Goal: Task Accomplishment & Management: Manage account settings

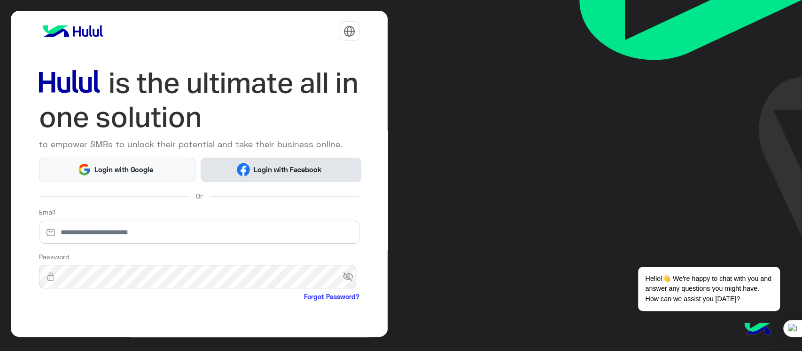
click at [274, 169] on span "Login with Facebook" at bounding box center [287, 169] width 75 height 11
click at [283, 164] on span "Login with Facebook" at bounding box center [287, 169] width 75 height 11
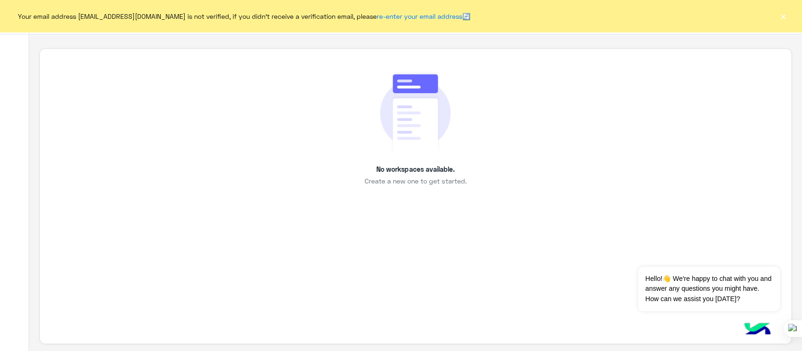
click at [782, 19] on button "×" at bounding box center [783, 15] width 9 height 9
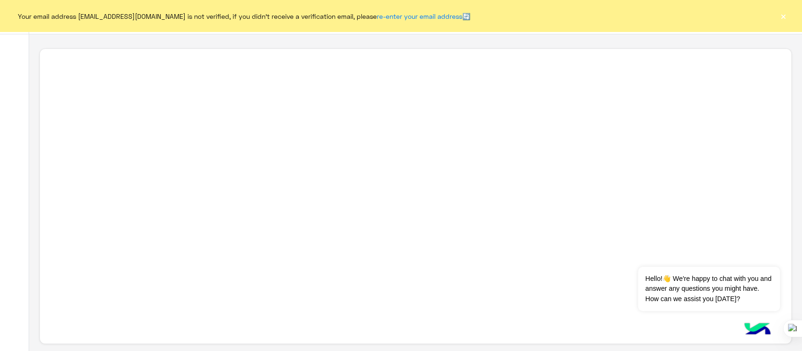
click at [784, 19] on button "×" at bounding box center [783, 15] width 9 height 9
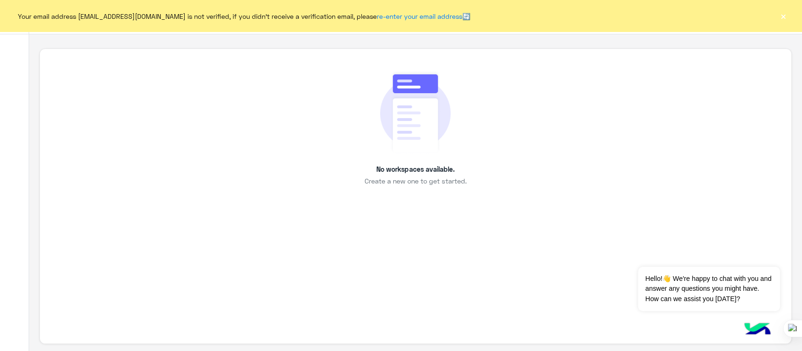
click at [781, 18] on button "×" at bounding box center [783, 15] width 9 height 9
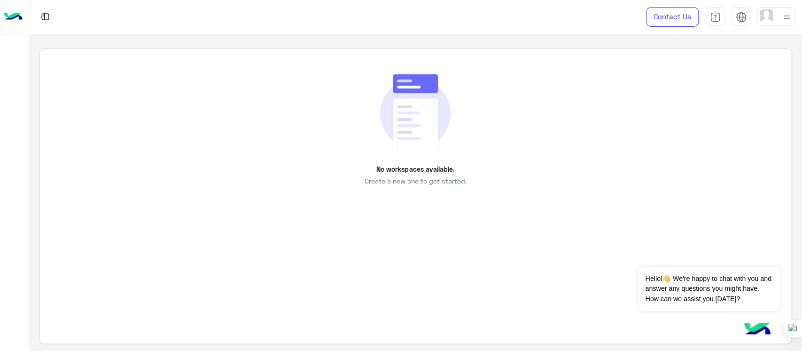
click at [406, 131] on img at bounding box center [415, 112] width 70 height 84
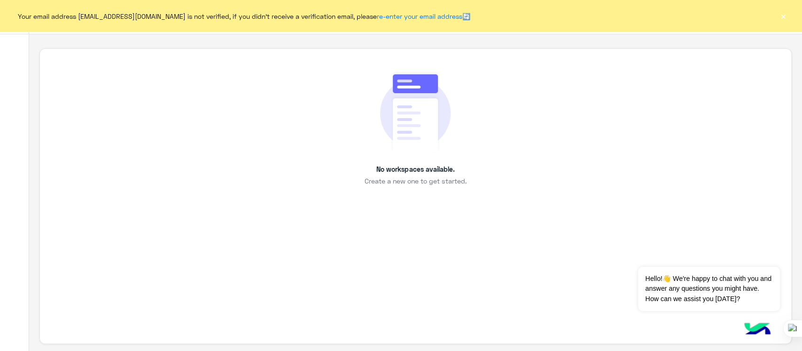
click at [782, 12] on button "×" at bounding box center [783, 15] width 9 height 9
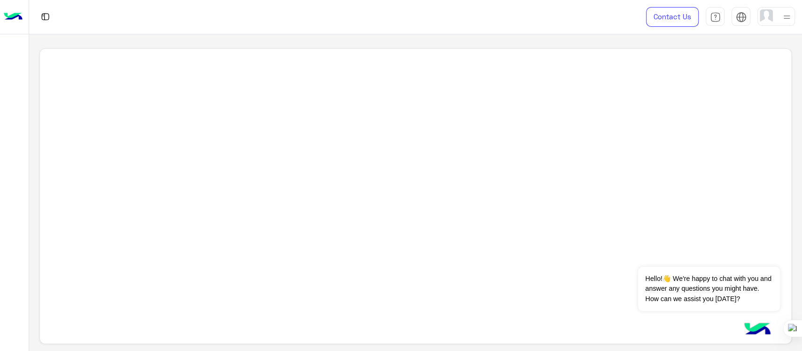
click at [16, 12] on img at bounding box center [13, 17] width 19 height 20
click at [12, 15] on img at bounding box center [13, 17] width 19 height 20
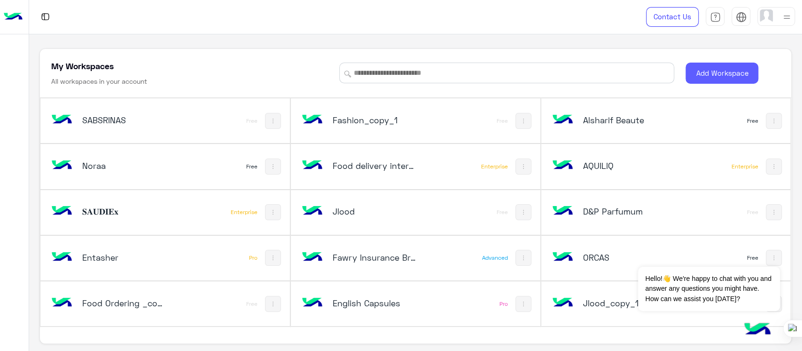
click at [697, 76] on button "Add Workspace" at bounding box center [722, 72] width 73 height 21
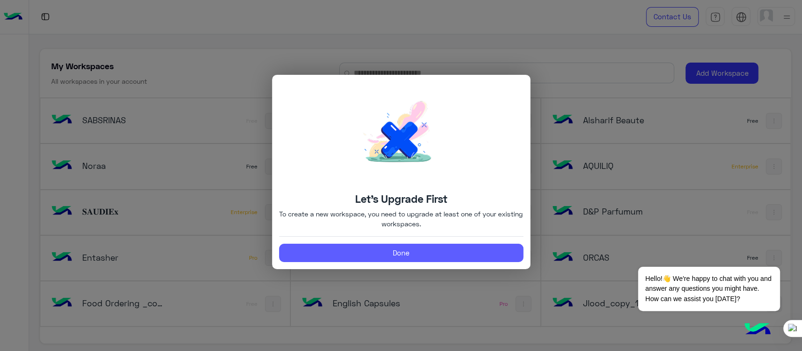
click at [370, 255] on button "Done" at bounding box center [401, 252] width 244 height 19
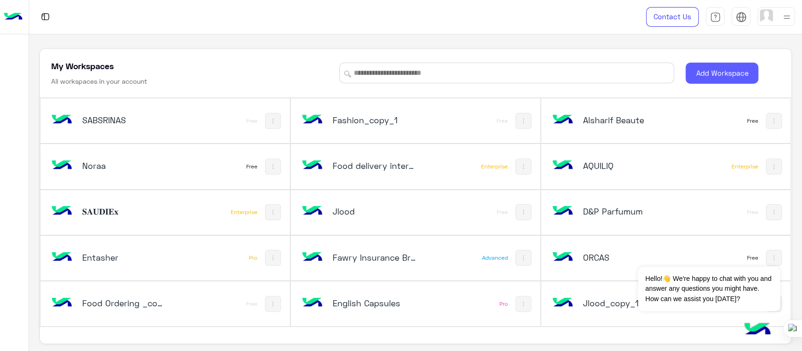
click at [710, 63] on button "Add Workspace" at bounding box center [722, 72] width 73 height 21
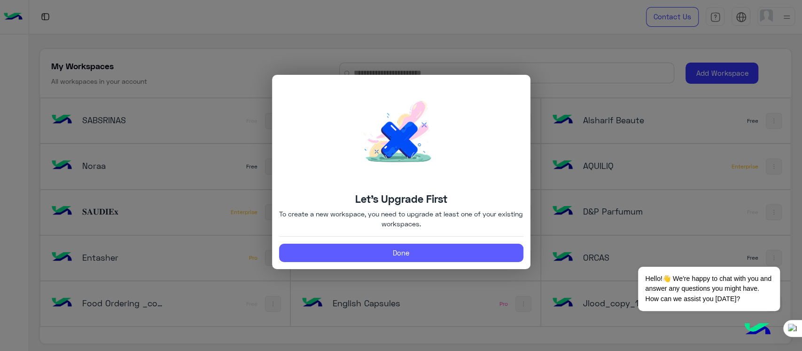
click at [398, 256] on button "Done" at bounding box center [401, 252] width 244 height 19
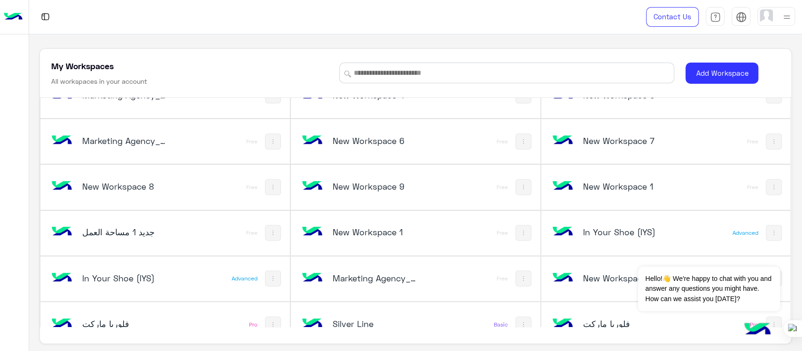
scroll to position [1868, 0]
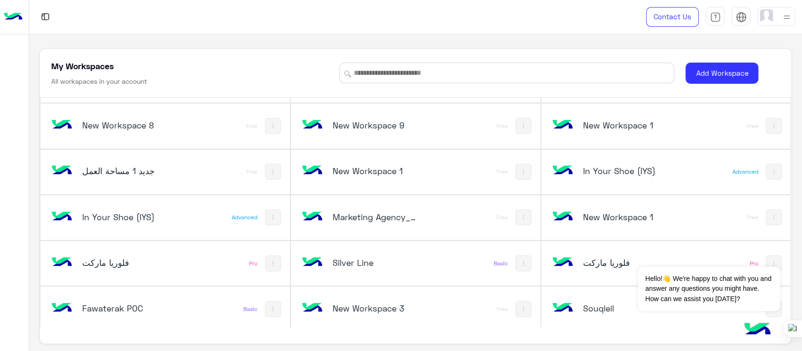
click at [345, 302] on h5 "New Workspace 3" at bounding box center [375, 307] width 84 height 11
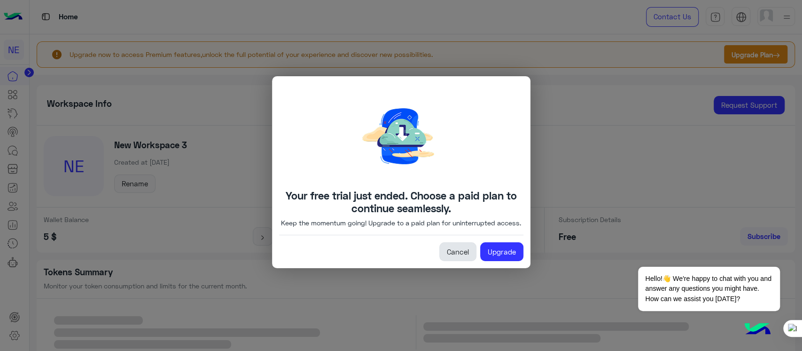
click at [459, 254] on link "Cancel" at bounding box center [457, 251] width 37 height 19
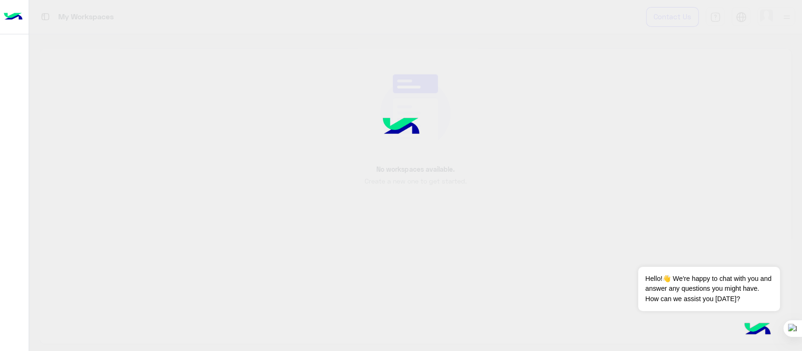
click at [4, 19] on img at bounding box center [13, 17] width 19 height 20
click at [767, 256] on button "Dismiss ✕" at bounding box center [752, 254] width 56 height 19
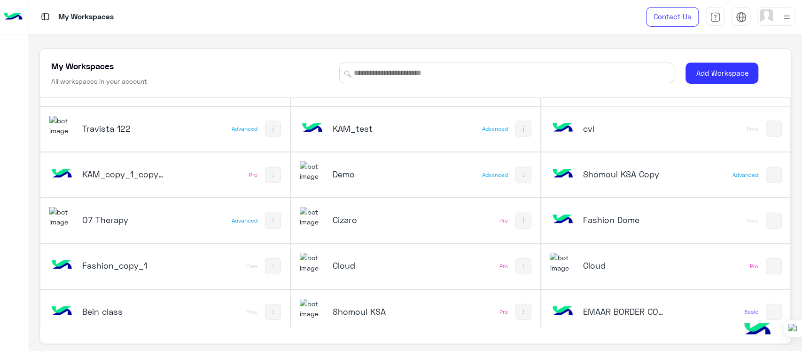
scroll to position [1868, 0]
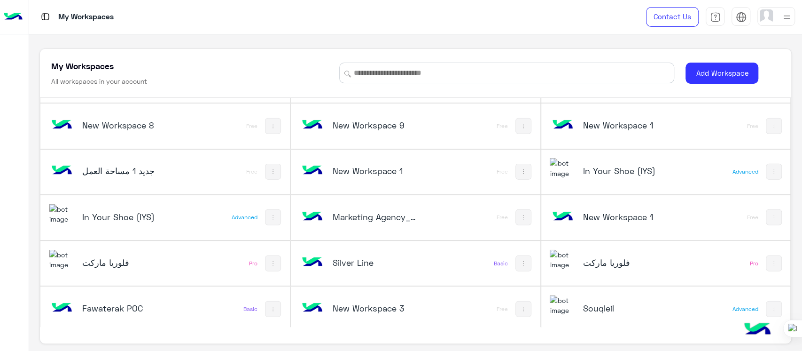
click at [520, 305] on img at bounding box center [524, 309] width 8 height 8
click at [482, 304] on div at bounding box center [401, 175] width 802 height 351
click at [523, 304] on button at bounding box center [523, 309] width 16 height 16
click at [460, 305] on div at bounding box center [401, 175] width 802 height 351
click at [520, 168] on img at bounding box center [524, 172] width 8 height 8
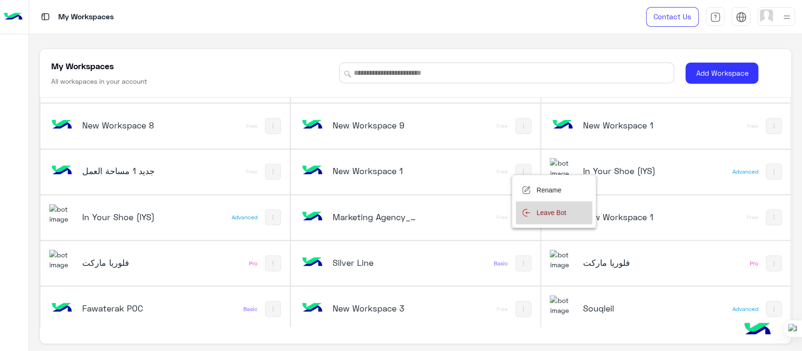
click at [526, 209] on img at bounding box center [526, 212] width 9 height 9
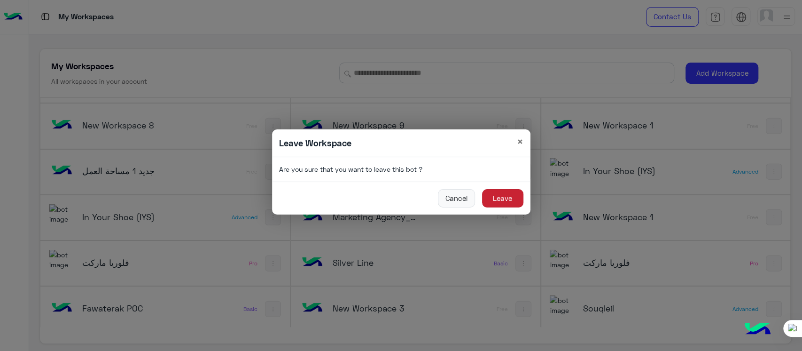
click at [493, 201] on button "Leave" at bounding box center [502, 198] width 41 height 19
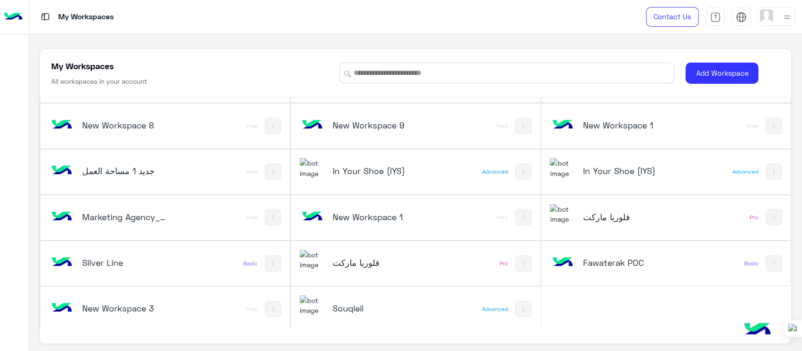
click at [271, 305] on img at bounding box center [273, 309] width 8 height 8
click at [703, 316] on div at bounding box center [401, 175] width 802 height 351
click at [769, 112] on div "New Workspace 1 Free" at bounding box center [666, 125] width 250 height 45
click at [770, 122] on img at bounding box center [774, 126] width 8 height 8
click at [613, 297] on div at bounding box center [401, 175] width 802 height 351
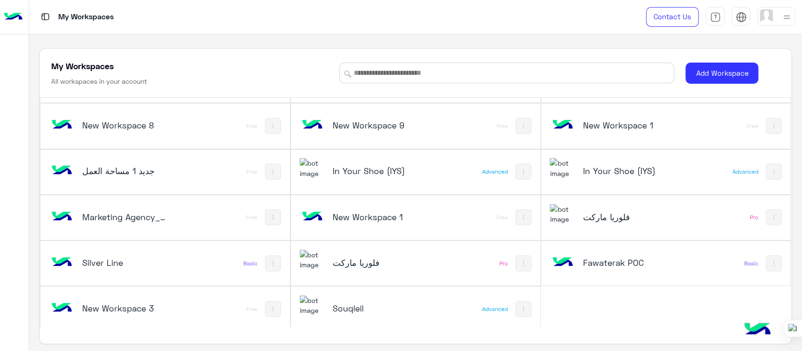
click at [519, 118] on button at bounding box center [523, 126] width 16 height 16
click at [570, 306] on div at bounding box center [401, 175] width 802 height 351
click at [271, 122] on img at bounding box center [273, 126] width 8 height 8
click at [658, 303] on div at bounding box center [401, 175] width 802 height 351
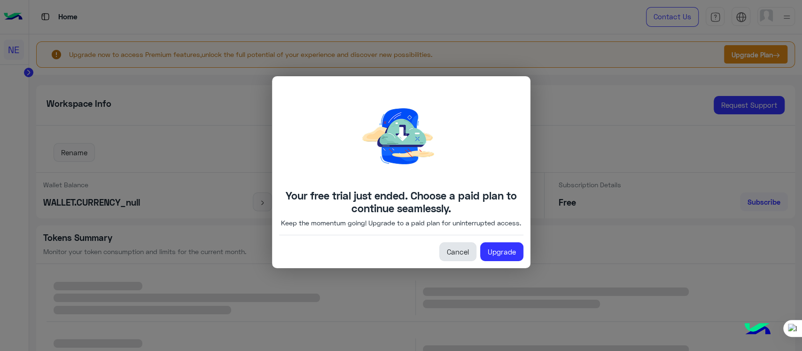
click at [456, 250] on link "Cancel" at bounding box center [457, 251] width 37 height 19
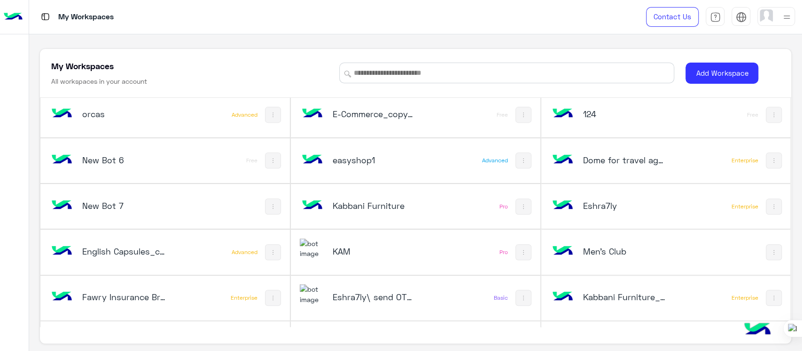
scroll to position [398, 0]
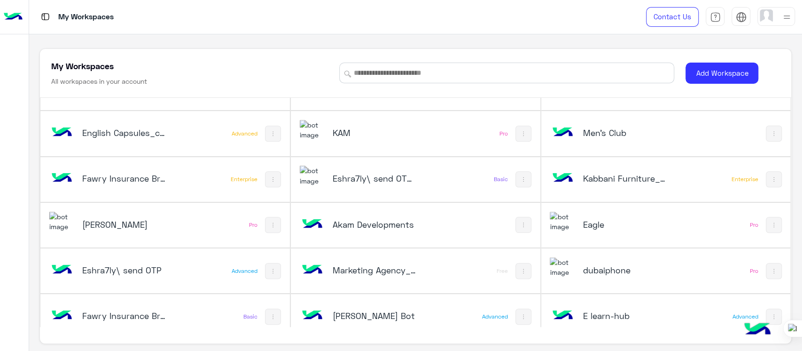
click at [787, 23] on div at bounding box center [787, 17] width 12 height 18
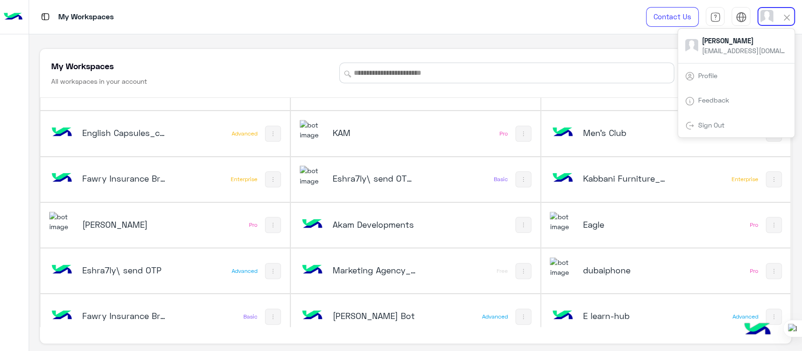
click at [614, 52] on div "My Workspaces All workspaces in your account Add Workspace" at bounding box center [415, 73] width 751 height 49
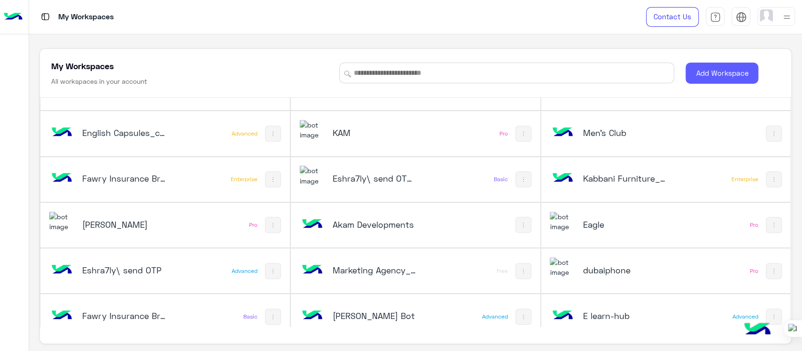
click at [700, 77] on button "Add Workspace" at bounding box center [722, 72] width 73 height 21
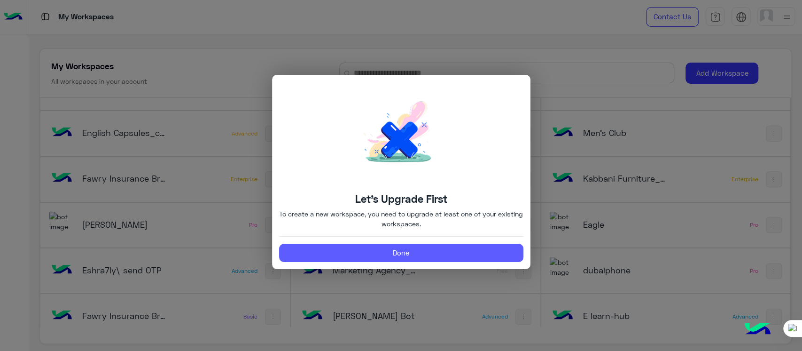
click at [395, 253] on button "Done" at bounding box center [401, 252] width 244 height 19
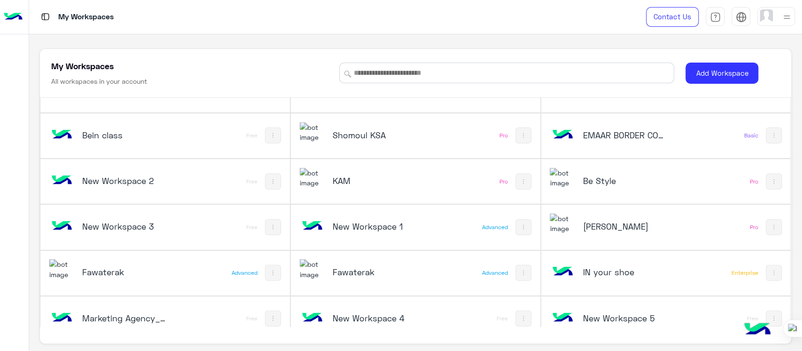
scroll to position [1868, 0]
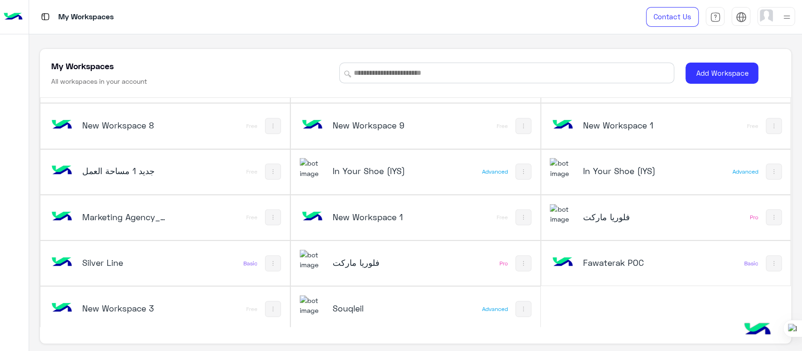
click at [365, 213] on h5 "New Workspace 1" at bounding box center [375, 216] width 84 height 11
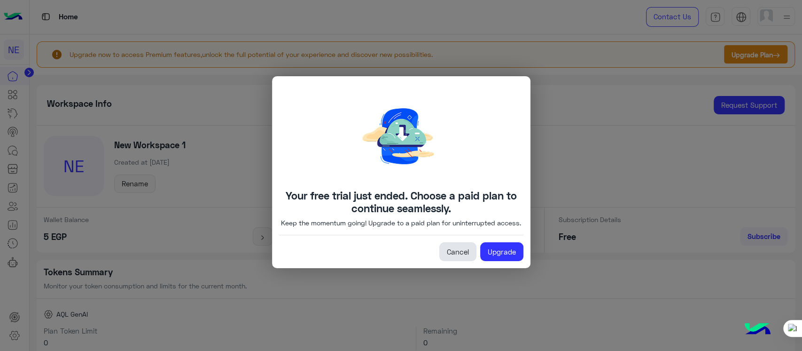
click at [462, 255] on link "Cancel" at bounding box center [457, 251] width 37 height 19
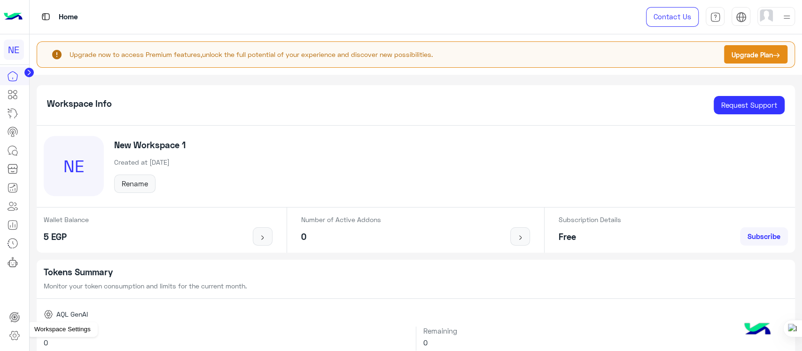
click at [14, 340] on icon at bounding box center [14, 334] width 11 height 11
click at [15, 333] on icon at bounding box center [14, 334] width 11 height 11
click at [2, 21] on div at bounding box center [14, 17] width 29 height 34
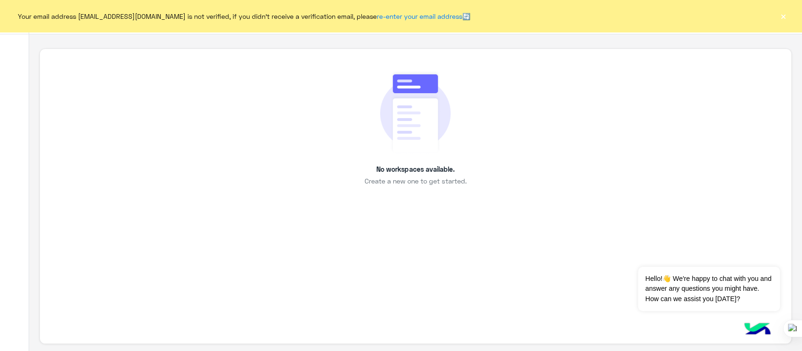
click at [600, 49] on div "No workspaces available. Create a new one to get started." at bounding box center [415, 196] width 752 height 296
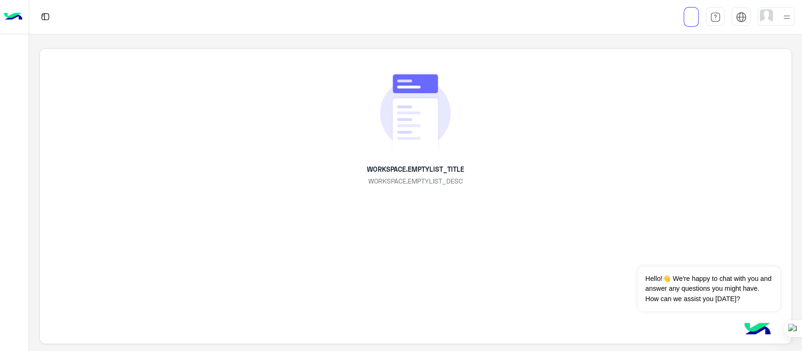
click at [11, 14] on img at bounding box center [13, 17] width 19 height 20
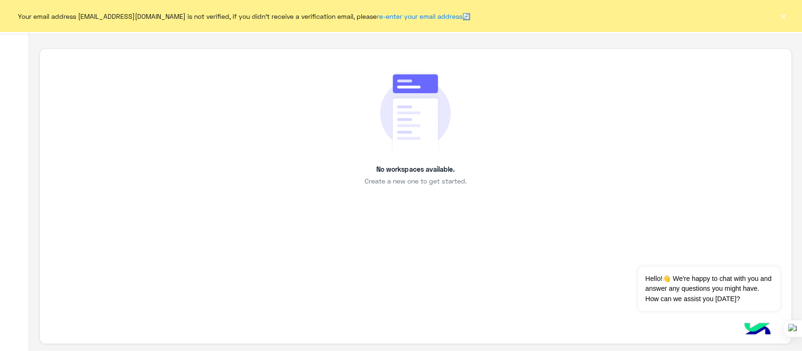
click at [782, 18] on button "×" at bounding box center [783, 15] width 9 height 9
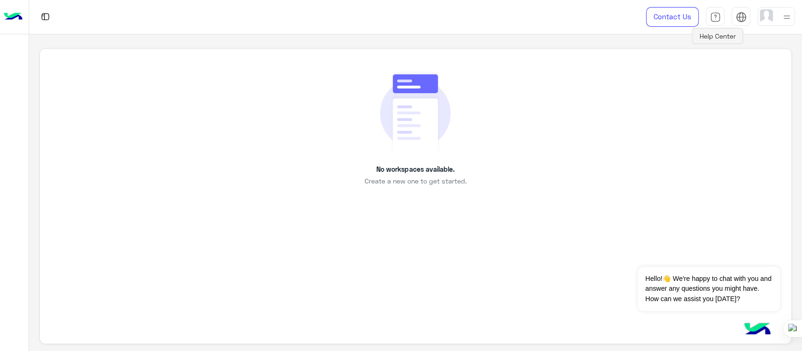
click at [715, 15] on img at bounding box center [715, 17] width 11 height 11
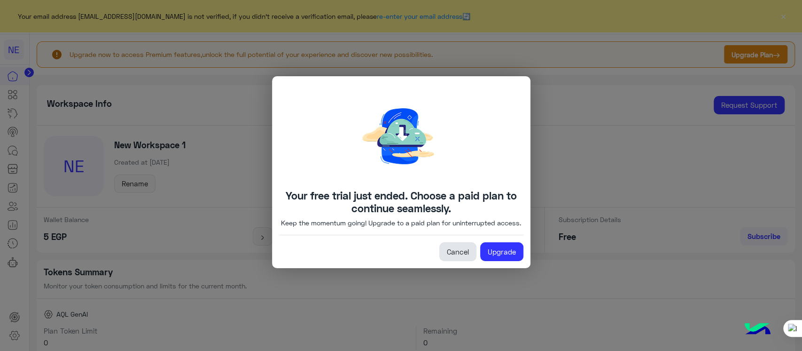
click at [462, 258] on link "Cancel" at bounding box center [457, 251] width 37 height 19
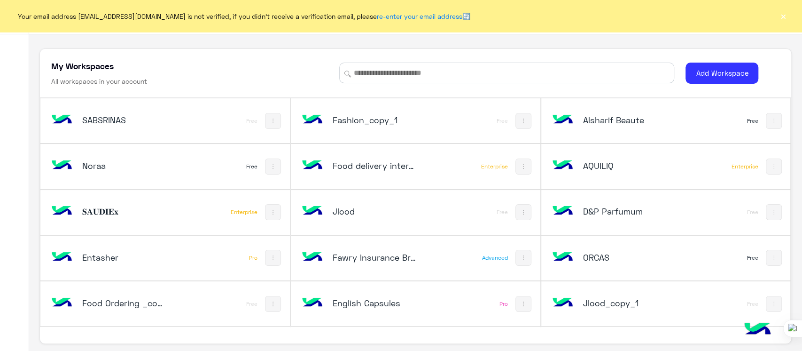
click at [783, 15] on button "×" at bounding box center [783, 15] width 9 height 9
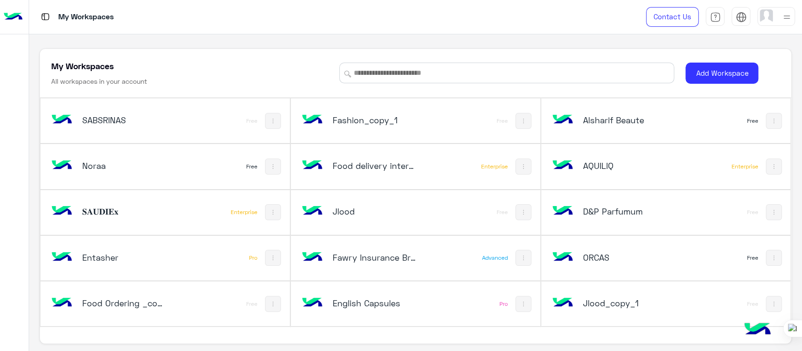
click at [774, 16] on div at bounding box center [776, 16] width 38 height 19
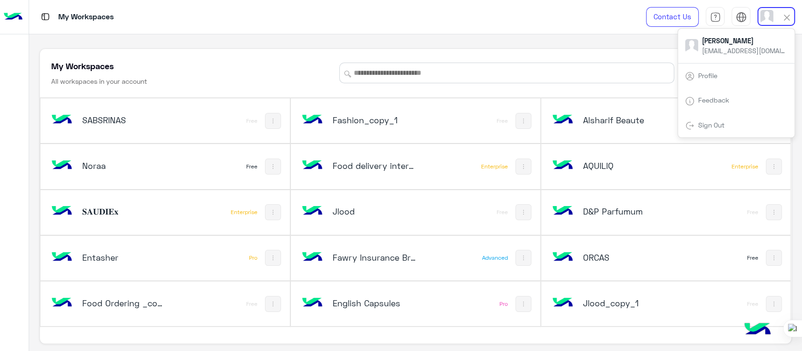
click at [519, 91] on div "My Workspaces All workspaces in your account Add Workspace" at bounding box center [415, 73] width 751 height 49
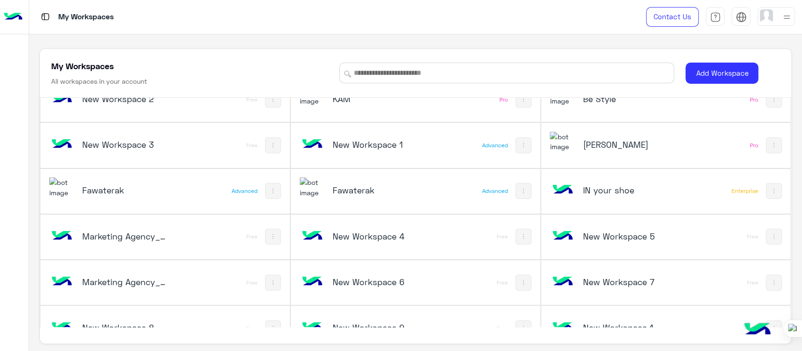
scroll to position [1663, 0]
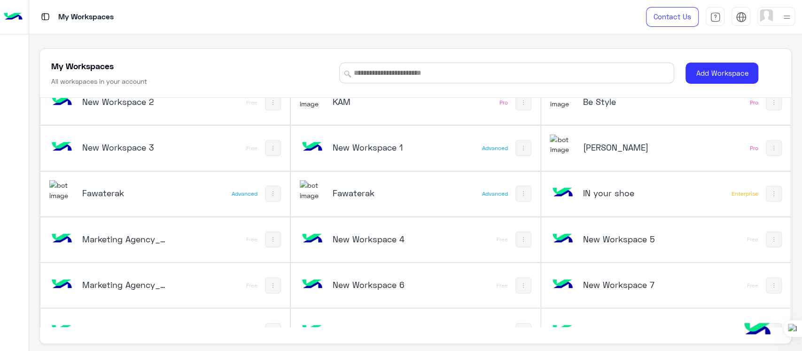
click at [159, 233] on h5 "Marketing Agency_copy_1" at bounding box center [124, 238] width 84 height 11
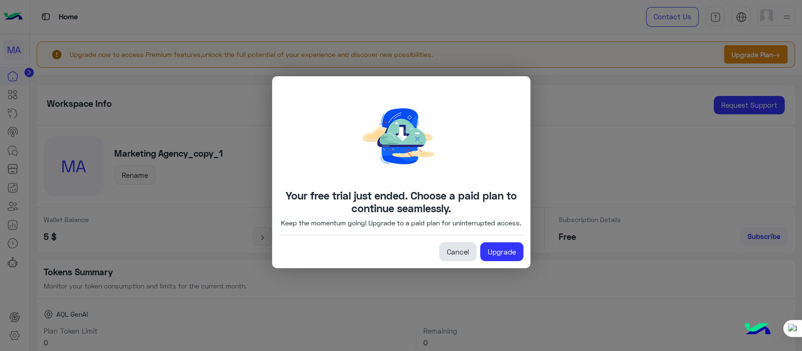
click at [461, 258] on link "Cancel" at bounding box center [457, 251] width 37 height 19
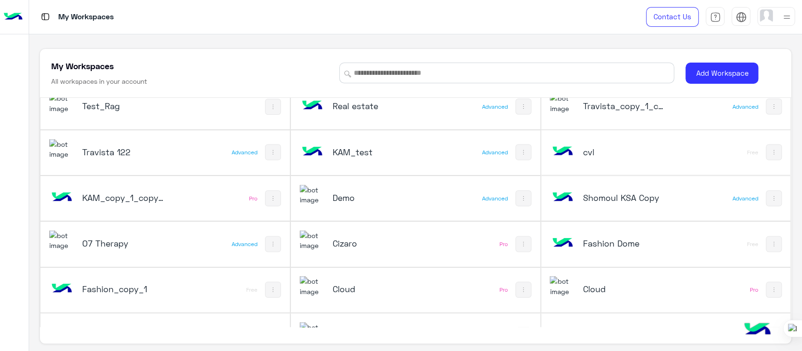
scroll to position [1377, 0]
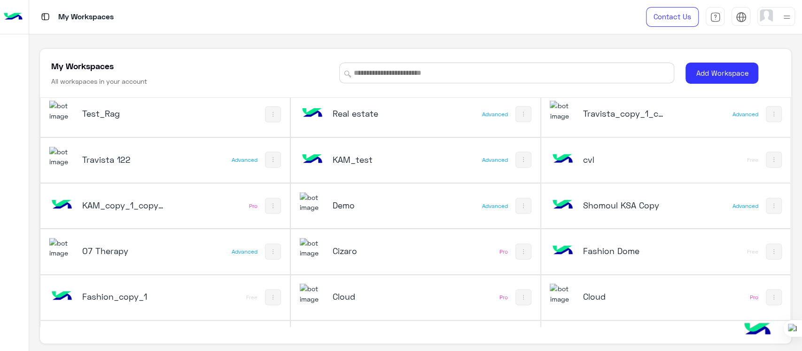
click at [162, 208] on div "KAM_copy_1_copy_1" at bounding box center [124, 205] width 84 height 13
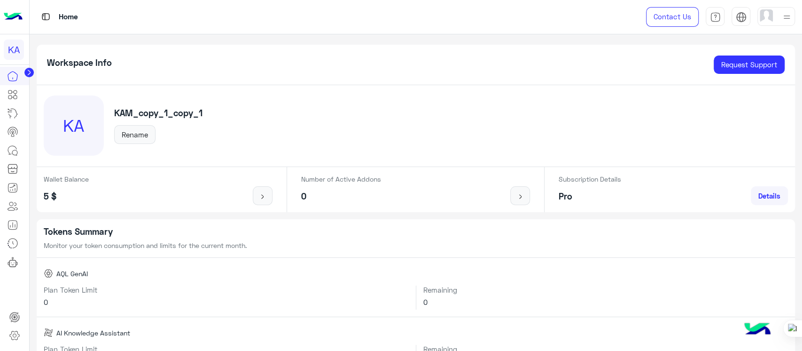
click at [777, 18] on div at bounding box center [776, 16] width 38 height 19
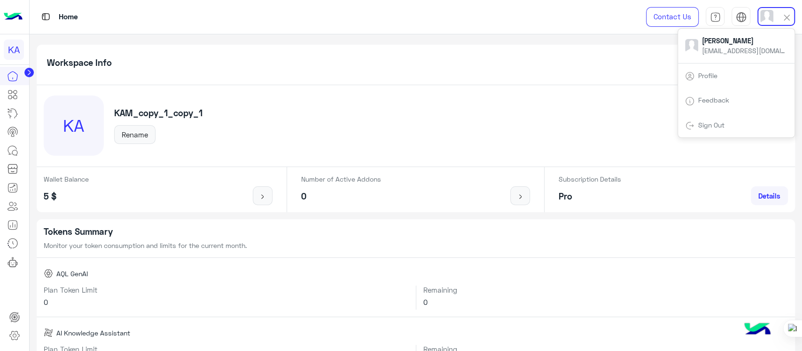
click at [697, 71] on span "Profile" at bounding box center [708, 75] width 26 height 8
click at [696, 78] on span "Profile" at bounding box center [708, 75] width 26 height 8
click at [688, 78] on img at bounding box center [689, 75] width 9 height 9
click at [550, 69] on div "Workspace Info Request Support" at bounding box center [416, 65] width 759 height 40
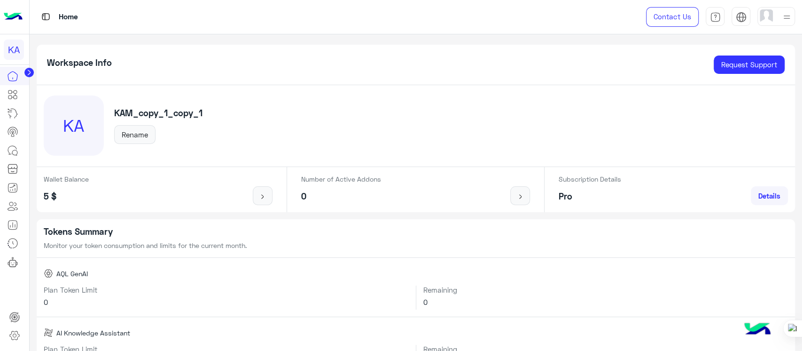
click at [8, 25] on img at bounding box center [13, 17] width 19 height 20
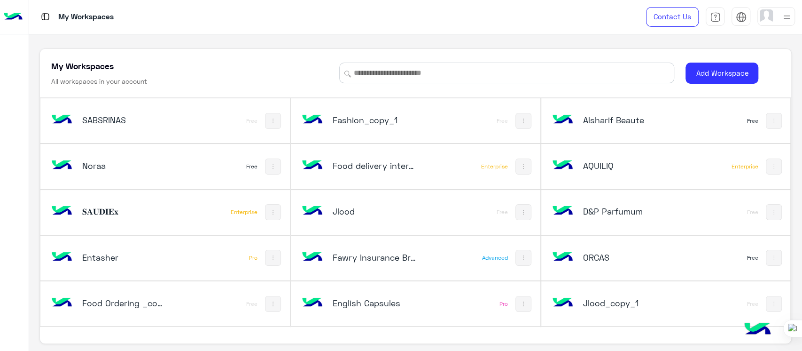
click at [781, 21] on img at bounding box center [787, 17] width 12 height 12
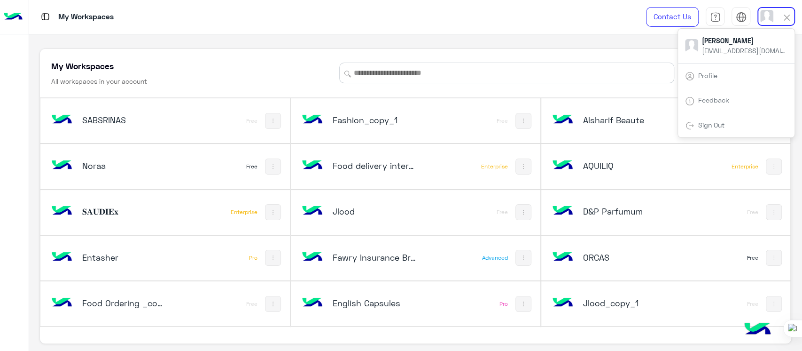
click at [718, 73] on link "Profile" at bounding box center [707, 75] width 19 height 8
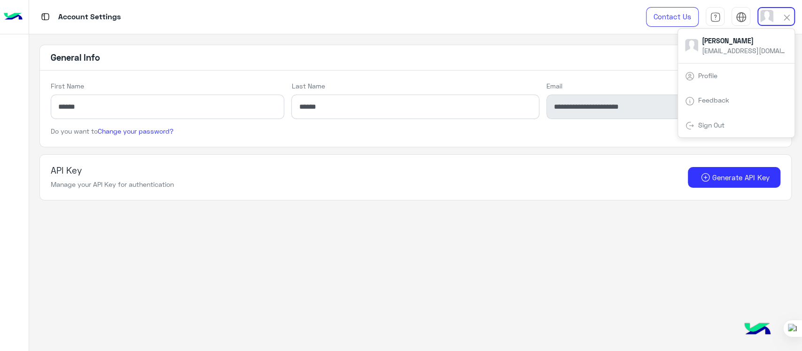
click at [387, 306] on app-account-settings-information "**********" at bounding box center [415, 192] width 773 height 317
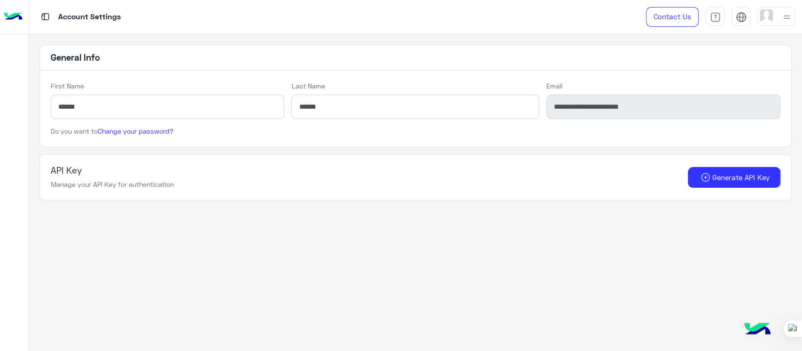
click at [790, 14] on img at bounding box center [787, 17] width 12 height 12
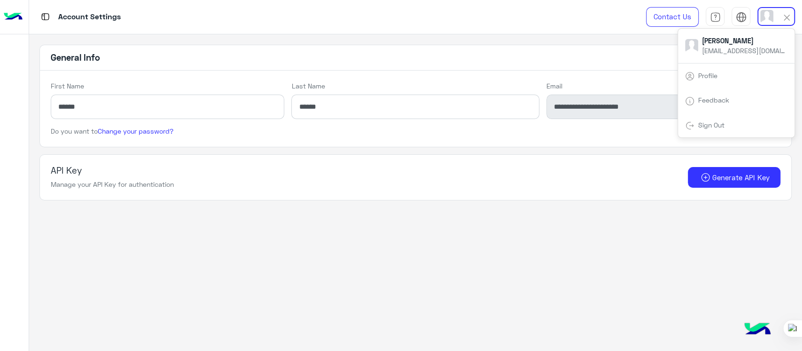
click at [448, 252] on app-account-settings-information "**********" at bounding box center [415, 192] width 773 height 317
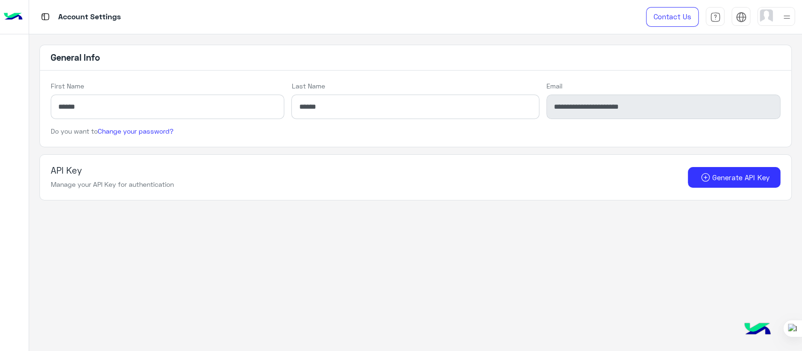
click at [8, 9] on img at bounding box center [13, 17] width 19 height 20
